Goal: Transaction & Acquisition: Purchase product/service

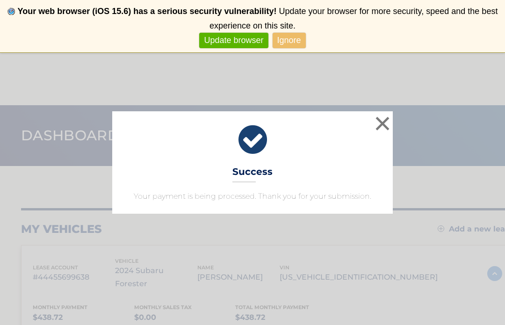
click at [384, 126] on button "×" at bounding box center [382, 123] width 19 height 19
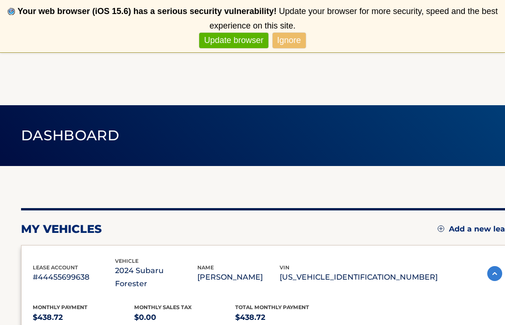
click at [241, 42] on link "Update browser" at bounding box center [233, 40] width 69 height 15
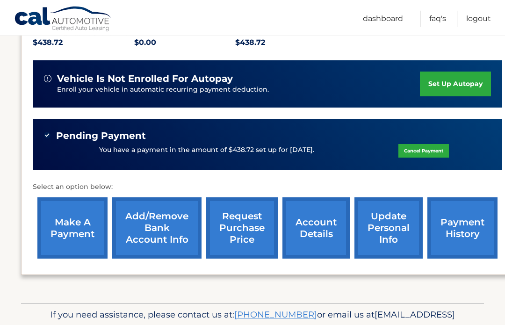
scroll to position [224, 0]
click at [68, 212] on link "make a payment" at bounding box center [72, 227] width 70 height 61
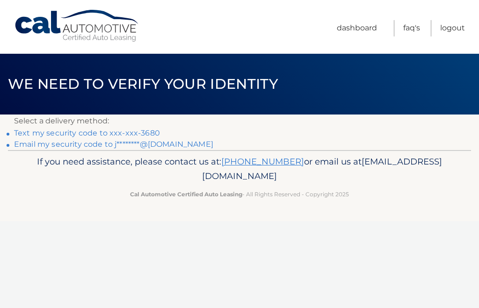
click at [151, 131] on link "Text my security code to xxx-xxx-3680" at bounding box center [87, 133] width 146 height 9
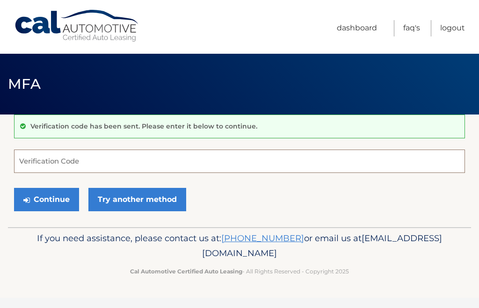
click at [37, 166] on input "Verification Code" at bounding box center [239, 161] width 451 height 23
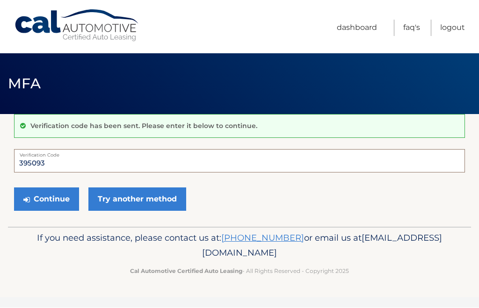
type input "395093"
click at [55, 200] on button "Continue" at bounding box center [46, 199] width 65 height 23
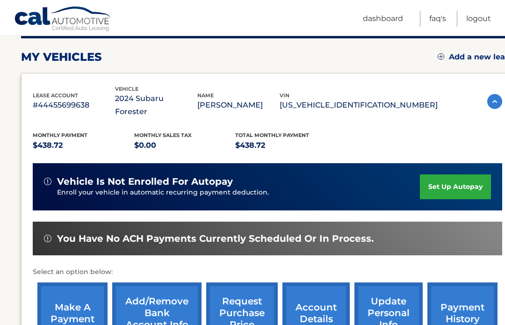
scroll to position [132, 0]
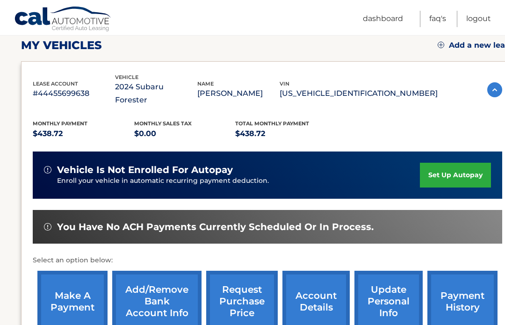
click at [76, 294] on link "make a payment" at bounding box center [72, 301] width 70 height 61
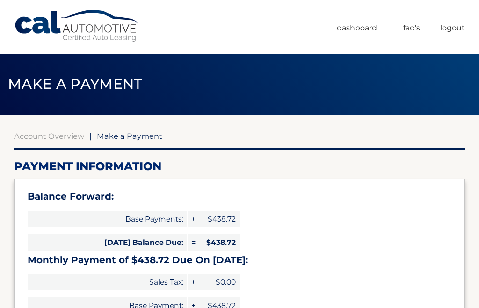
select select "MWEzMjJiMDUtNmQ0Mi00NDFhLTg3MmMtZGQyZTU4MTg5NGE3"
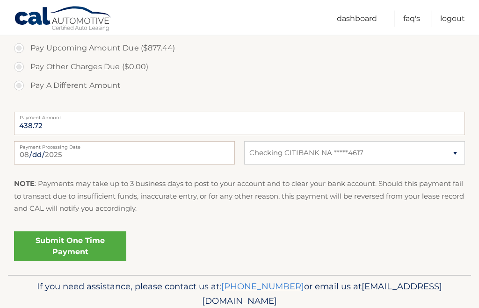
scroll to position [365, 0]
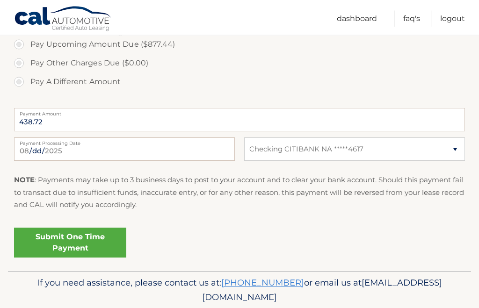
click at [93, 239] on link "Submit One Time Payment" at bounding box center [70, 243] width 112 height 30
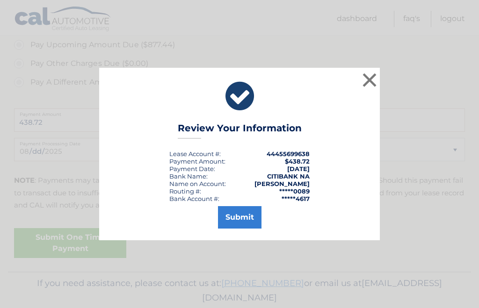
click at [240, 229] on button "Submit" at bounding box center [240, 217] width 44 height 22
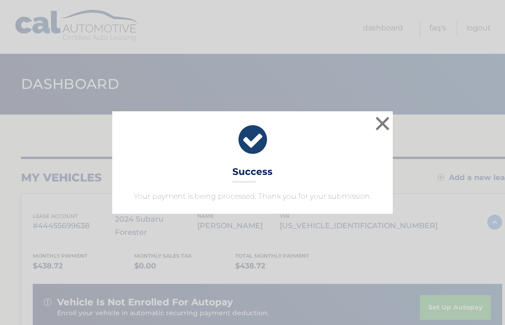
click at [384, 129] on button "×" at bounding box center [382, 123] width 19 height 19
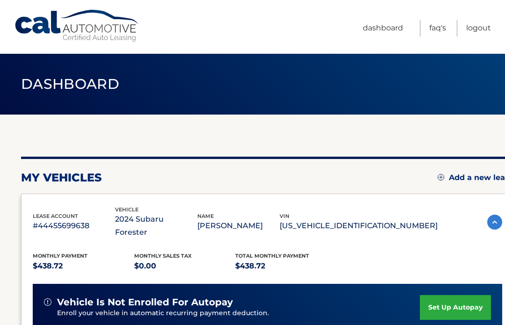
click at [482, 32] on link "Logout" at bounding box center [479, 28] width 25 height 16
